Goal: Browse casually: Explore the website without a specific task or goal

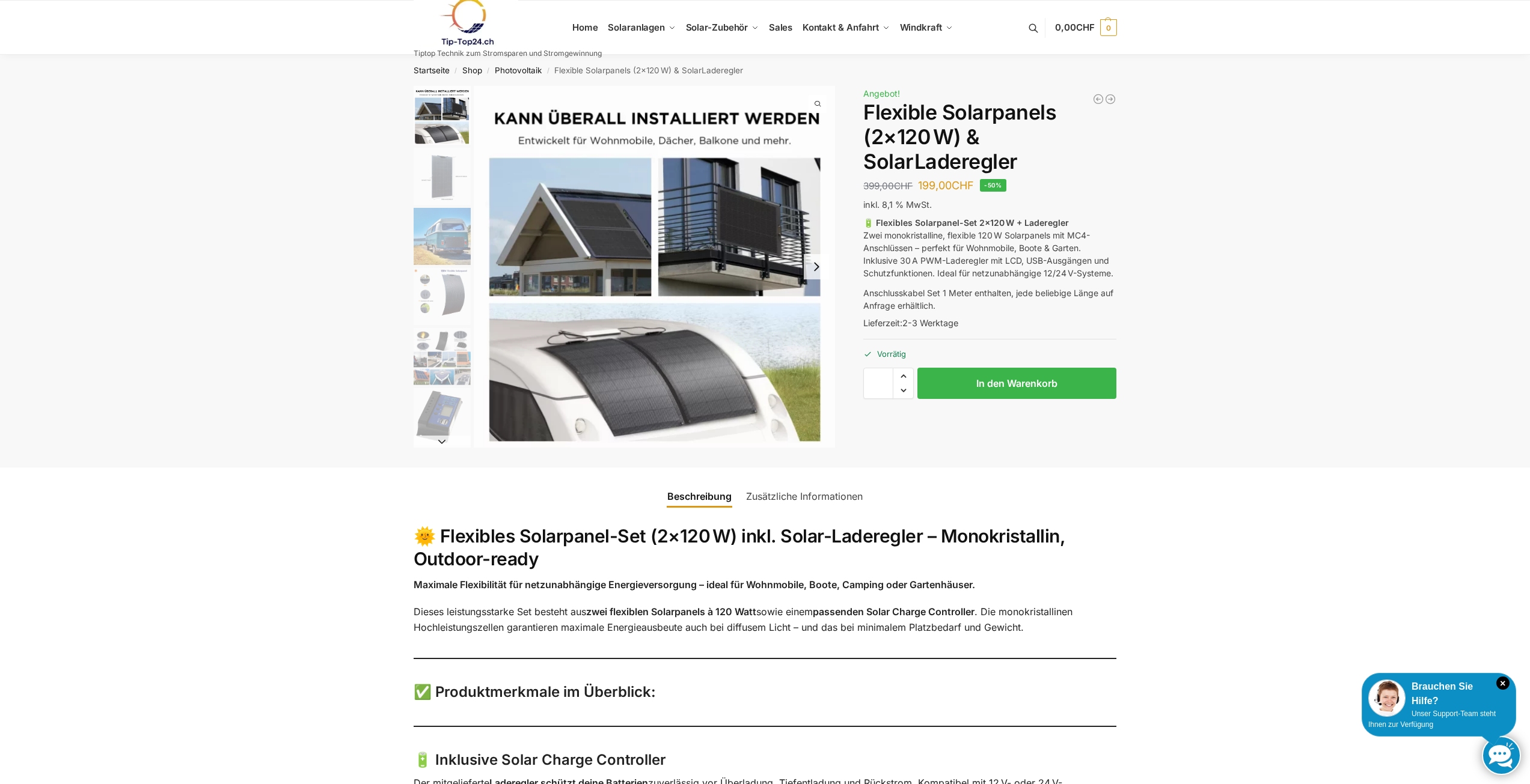
click at [447, 225] on img "3 / 9" at bounding box center [442, 236] width 57 height 57
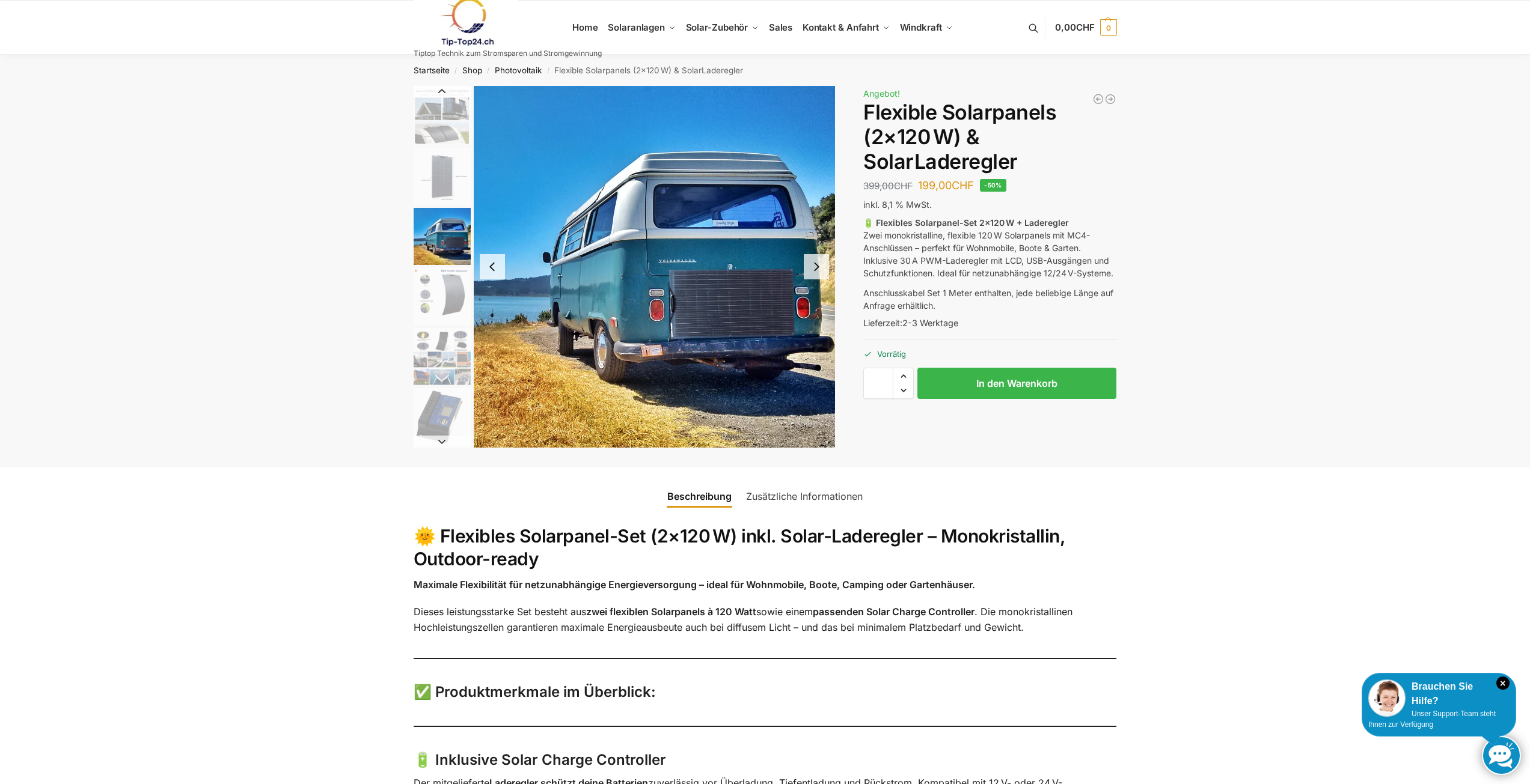
click at [430, 164] on img "2 / 9" at bounding box center [442, 176] width 57 height 57
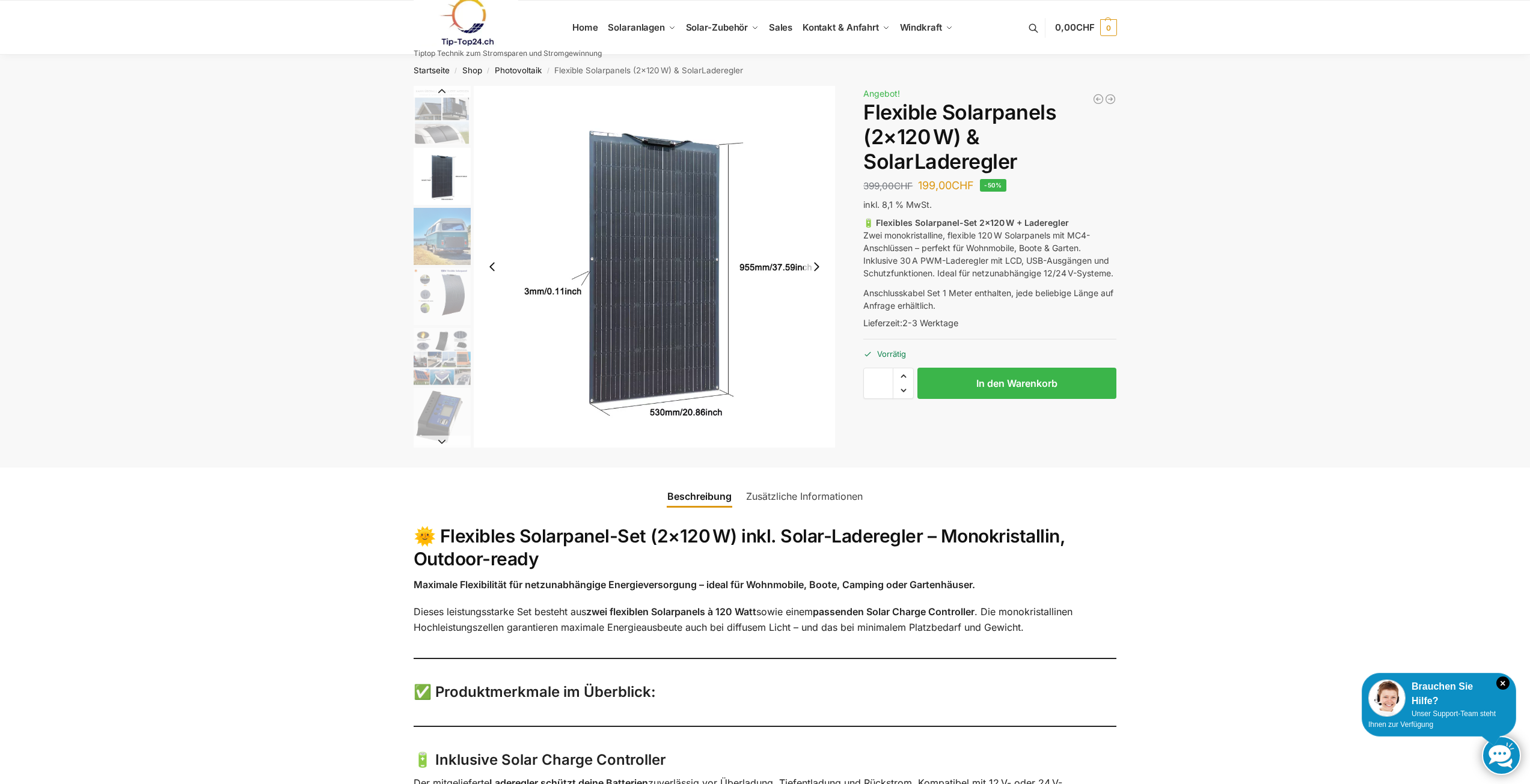
click at [443, 120] on img "1 / 9" at bounding box center [442, 115] width 57 height 59
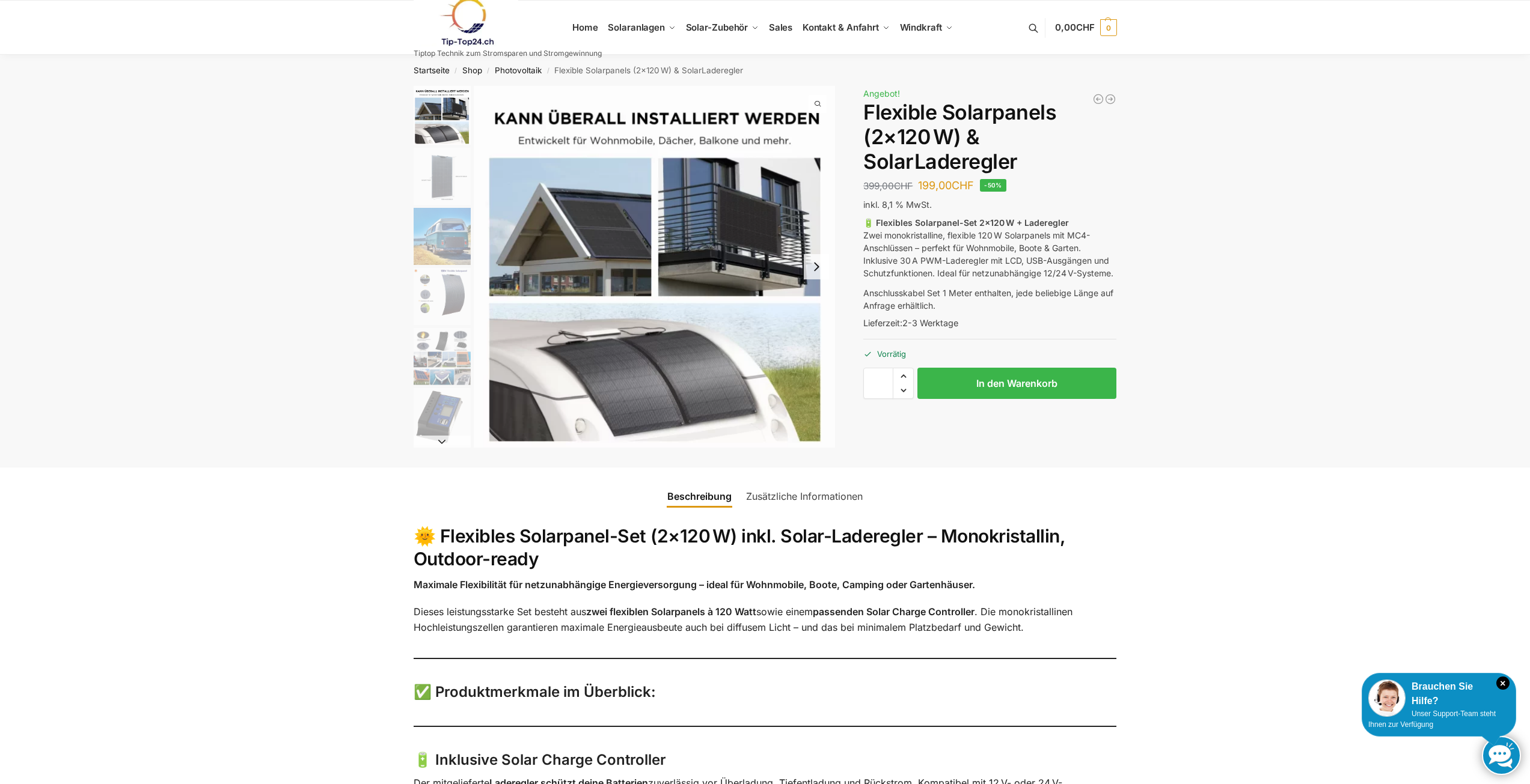
click at [449, 296] on img "4 / 9" at bounding box center [442, 296] width 57 height 57
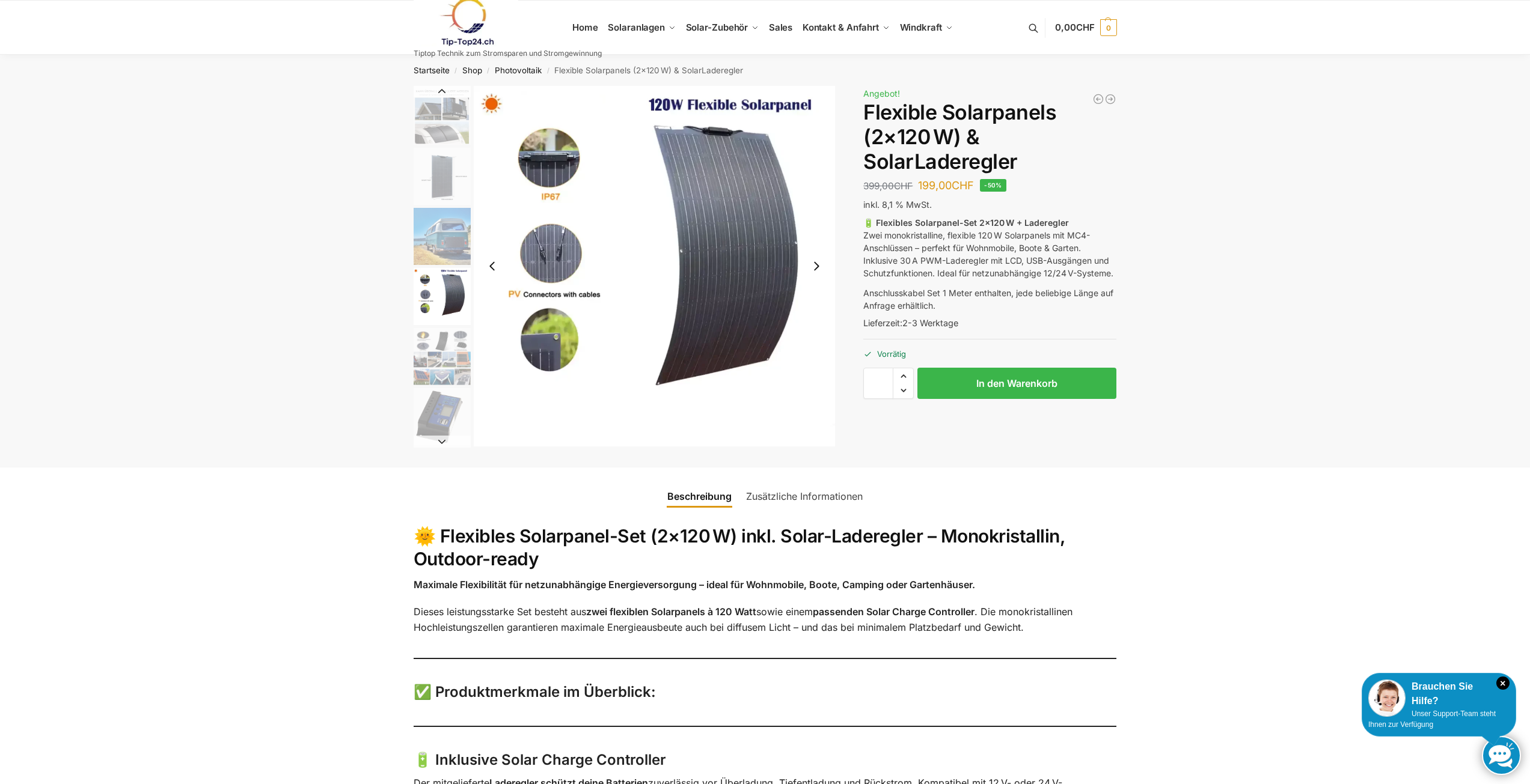
click at [456, 350] on img "5 / 9" at bounding box center [442, 356] width 57 height 57
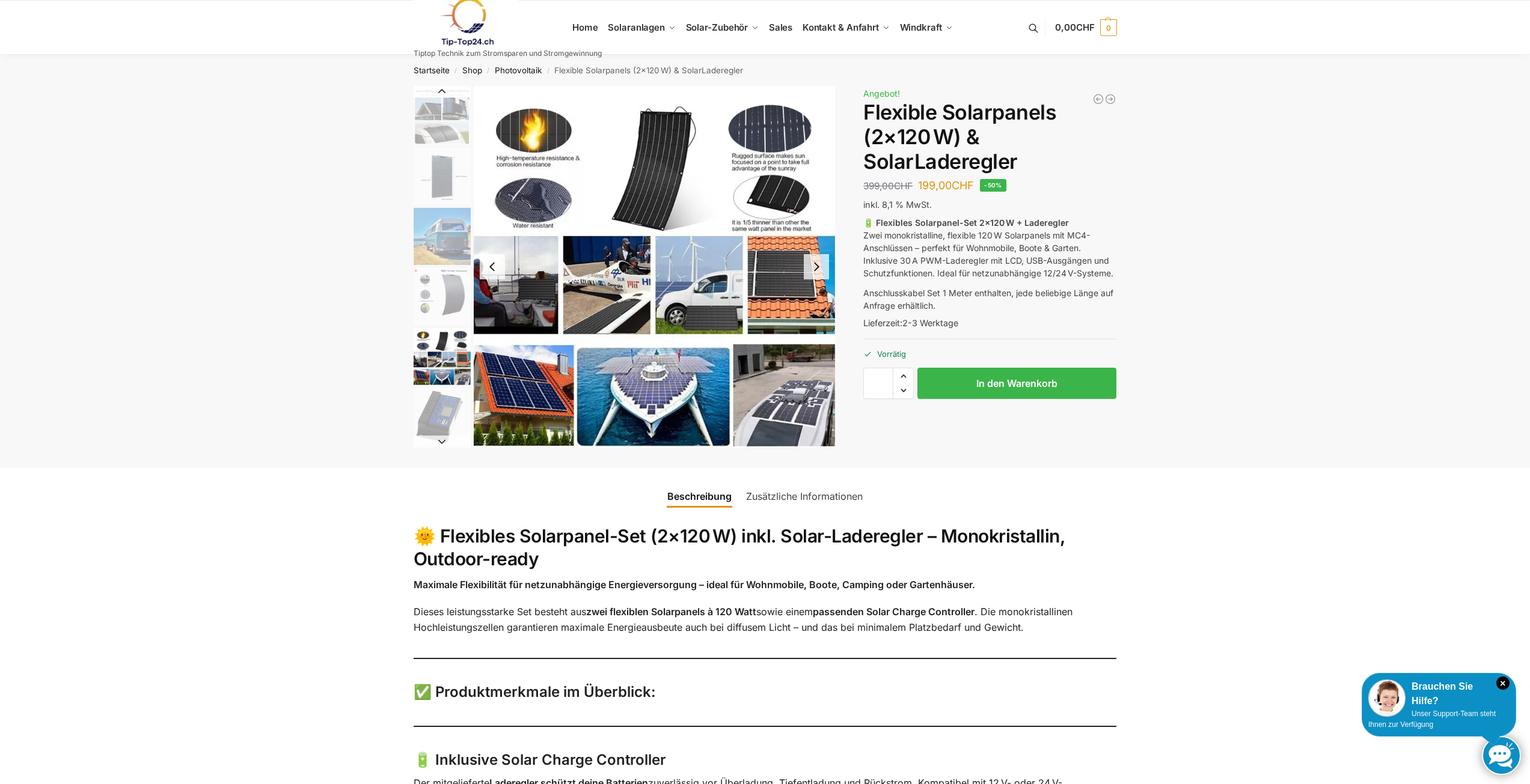
click at [447, 410] on img "6 / 9" at bounding box center [442, 417] width 57 height 57
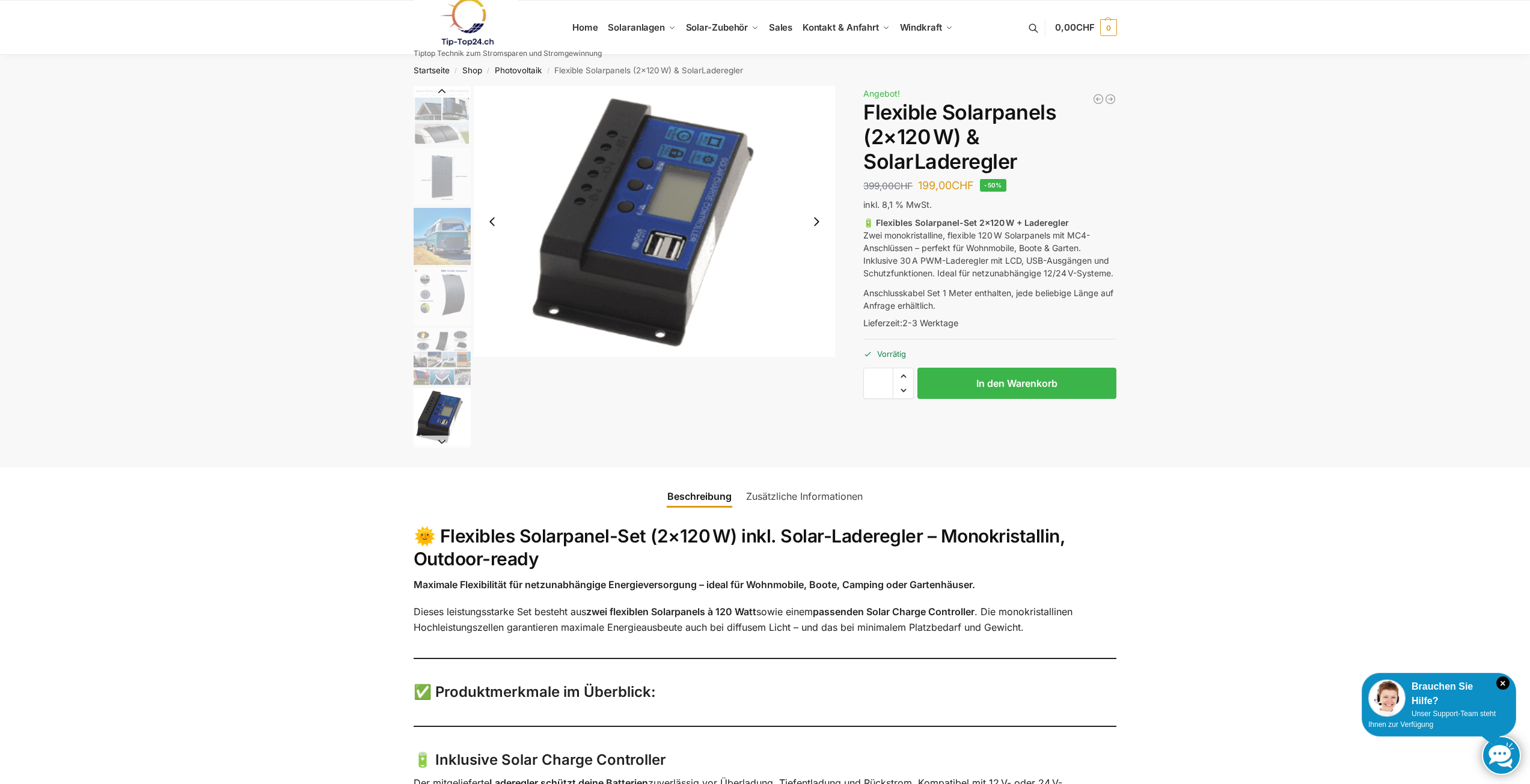
click at [441, 441] on button "Next slide" at bounding box center [442, 442] width 57 height 12
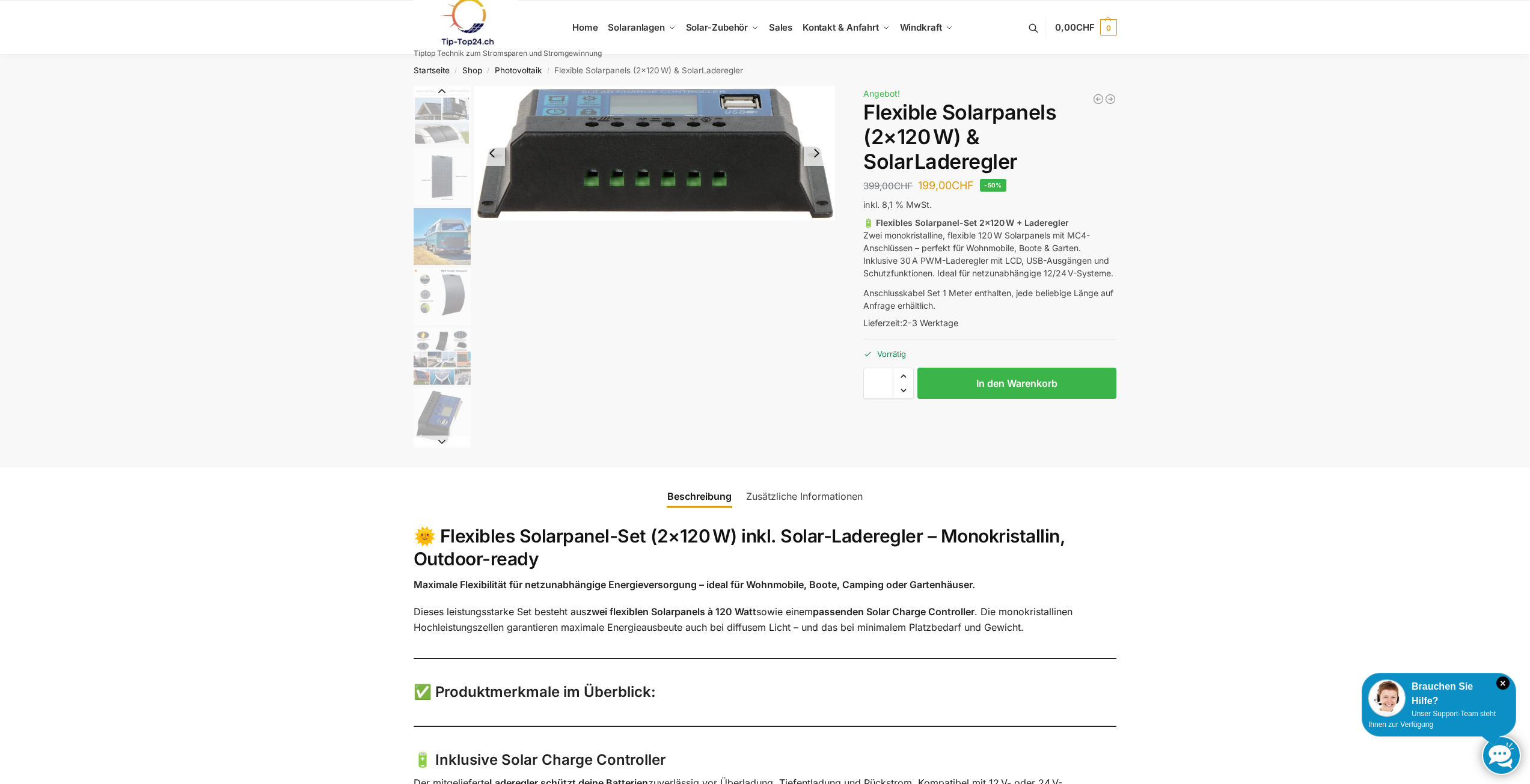
click at [441, 441] on button "Next slide" at bounding box center [442, 442] width 57 height 12
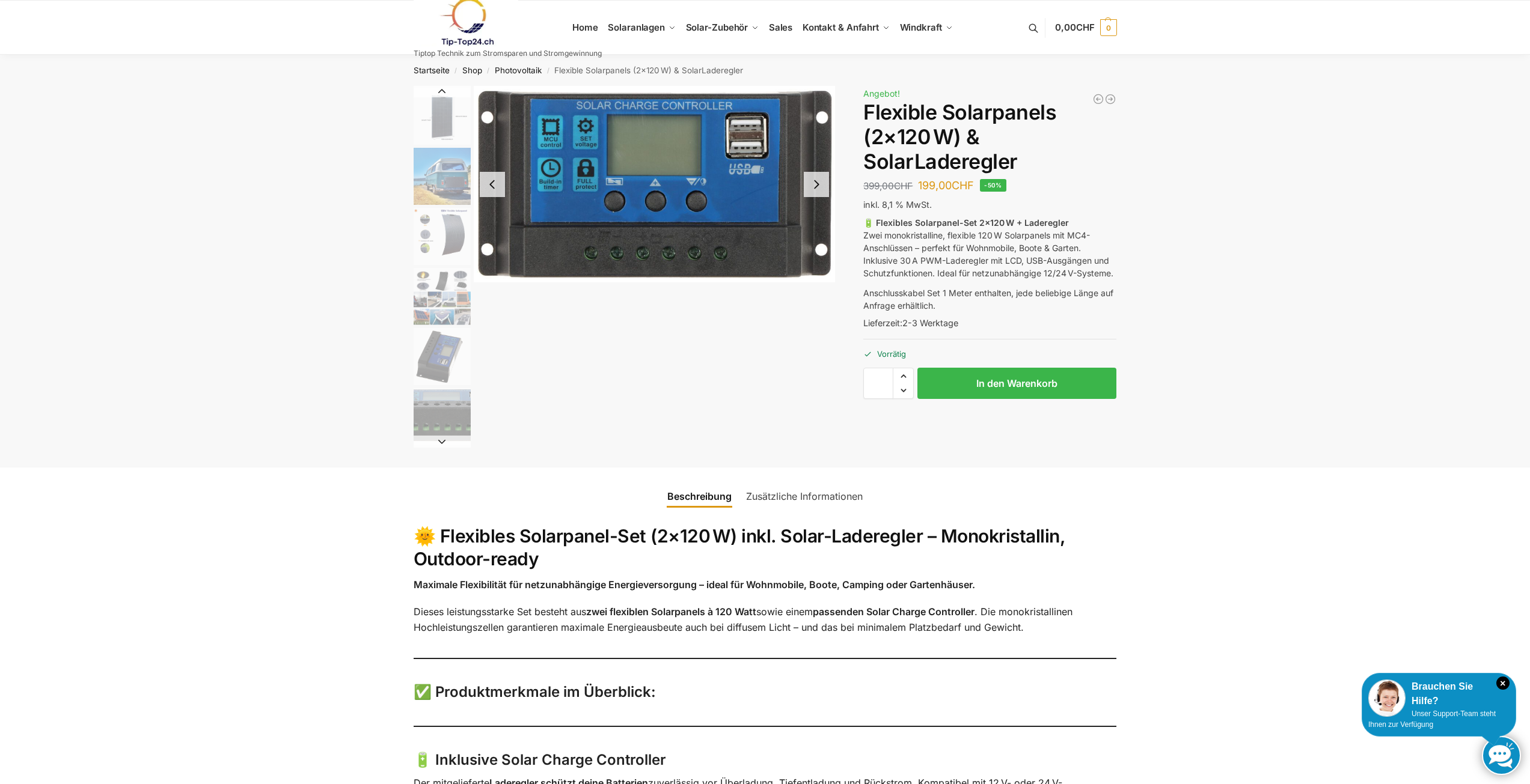
click at [441, 441] on button "Next slide" at bounding box center [442, 442] width 57 height 12
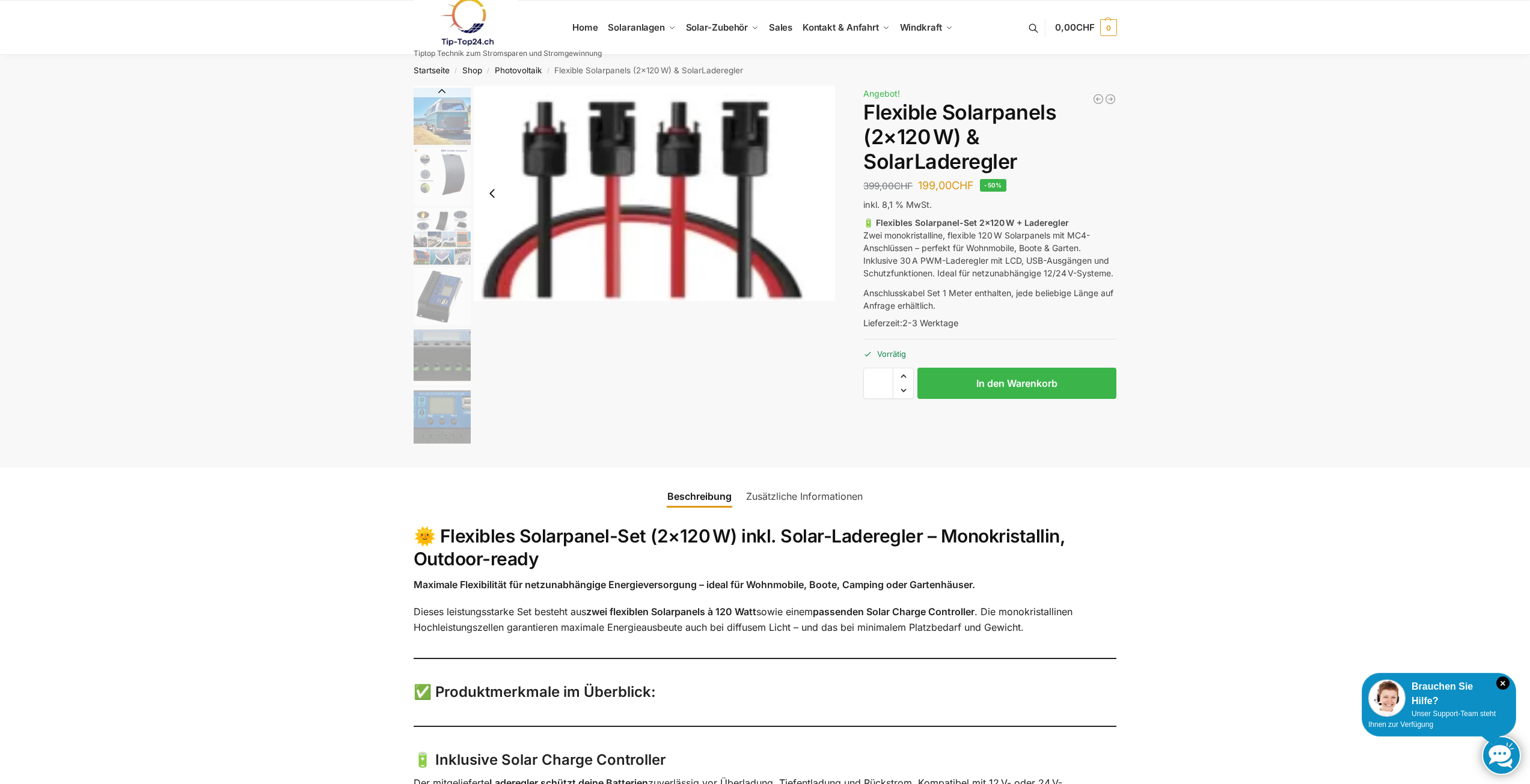
click at [441, 441] on img "8 / 9" at bounding box center [442, 417] width 57 height 57
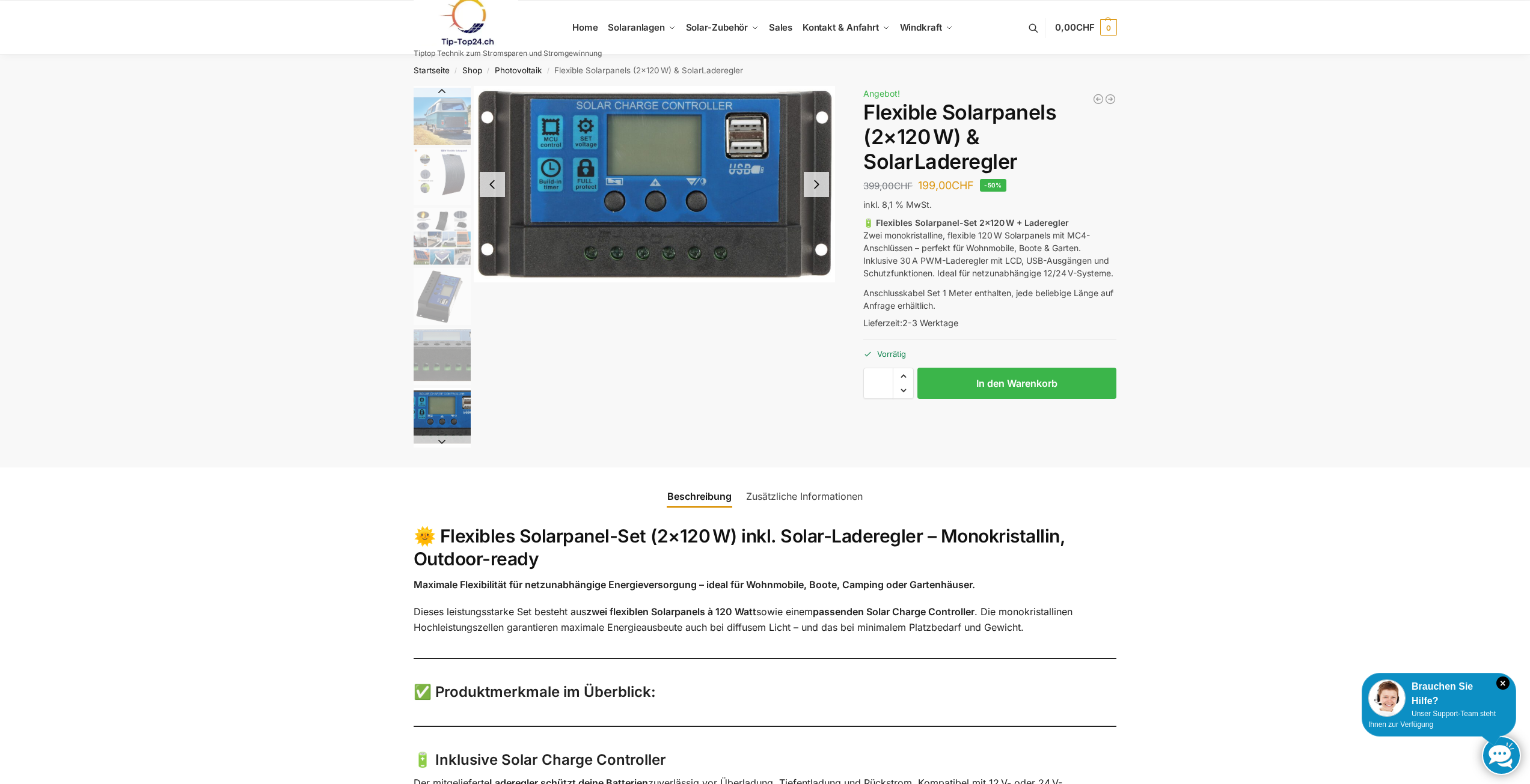
click at [441, 441] on button "Next slide" at bounding box center [442, 442] width 57 height 12
